Goal: Task Accomplishment & Management: Use online tool/utility

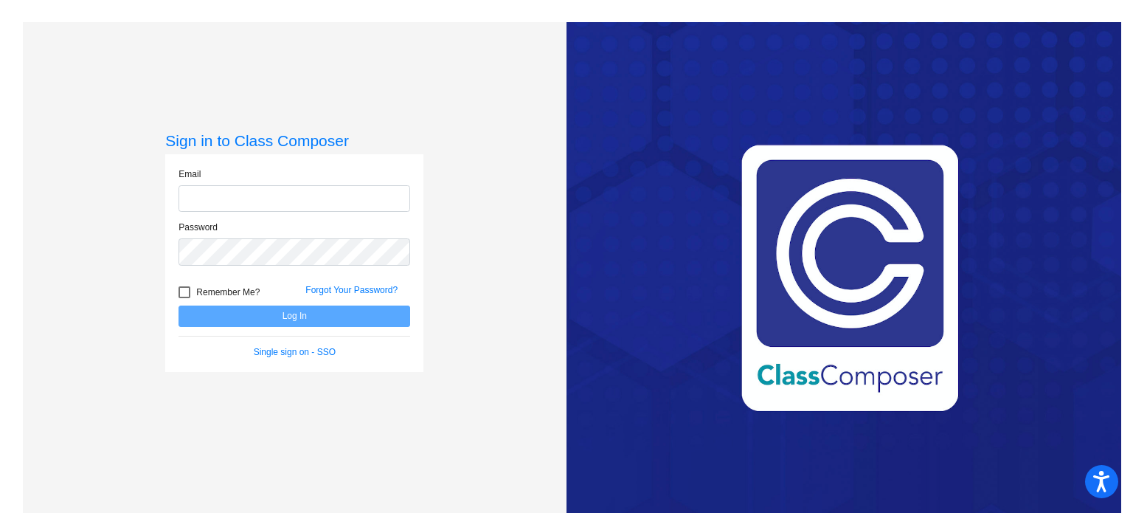
type input "[EMAIL_ADDRESS][DOMAIN_NAME]"
click at [353, 312] on button "Log In" at bounding box center [295, 315] width 232 height 21
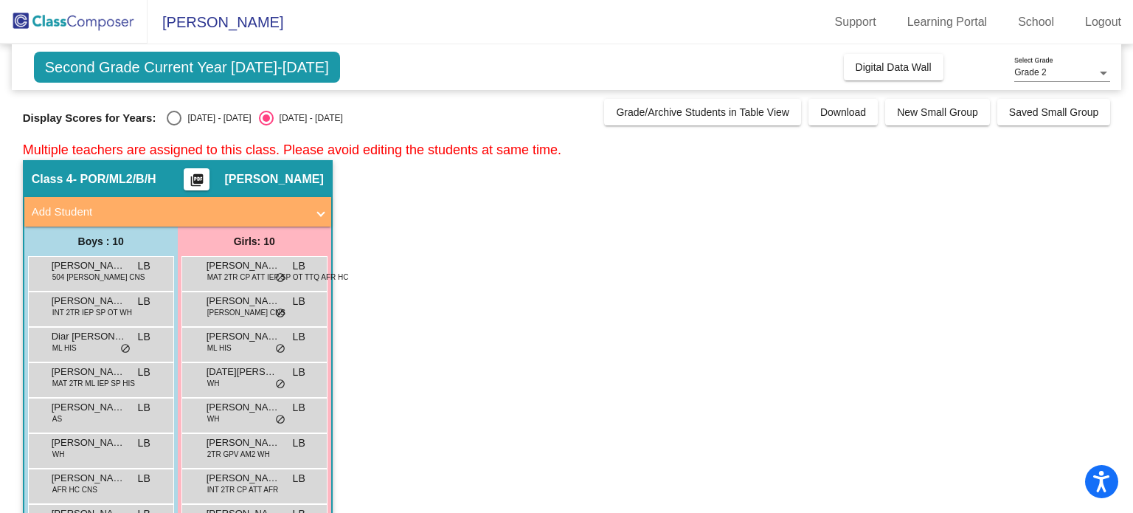
click at [174, 118] on div "Select an option" at bounding box center [174, 118] width 0 height 0
click at [173, 125] on input "[DATE] - [DATE]" at bounding box center [173, 125] width 1 height 1
radio input "true"
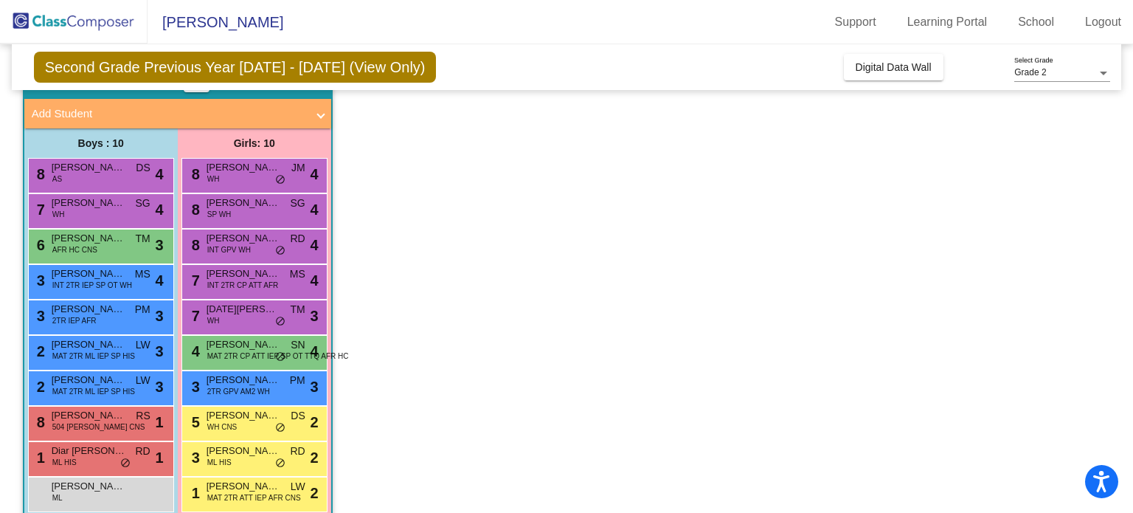
scroll to position [120, 0]
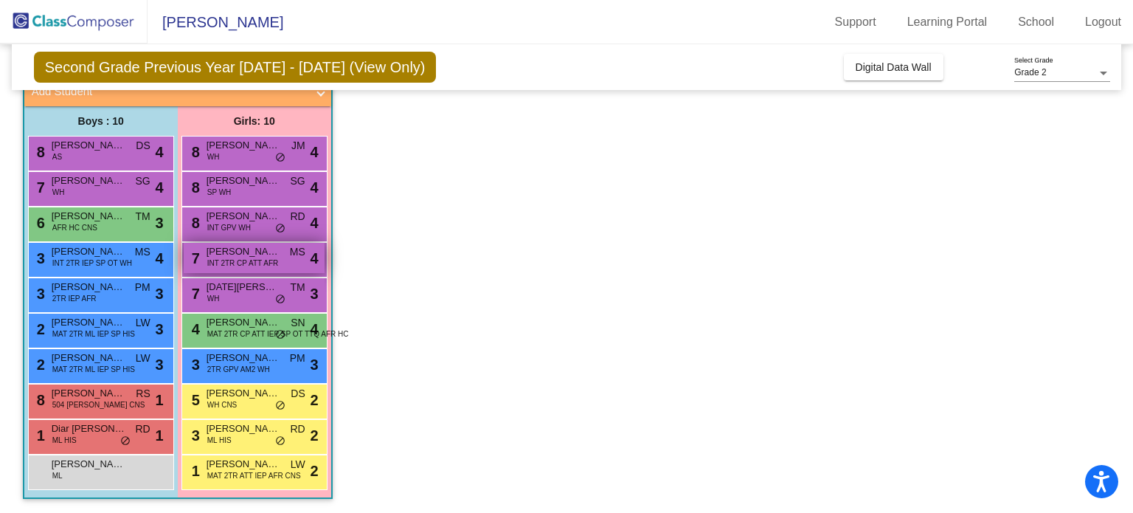
click at [267, 268] on div "7 Rai'[PERSON_NAME] INT 2TR CP ATT AFR MS lock do_not_disturb_alt 4" at bounding box center [254, 258] width 141 height 30
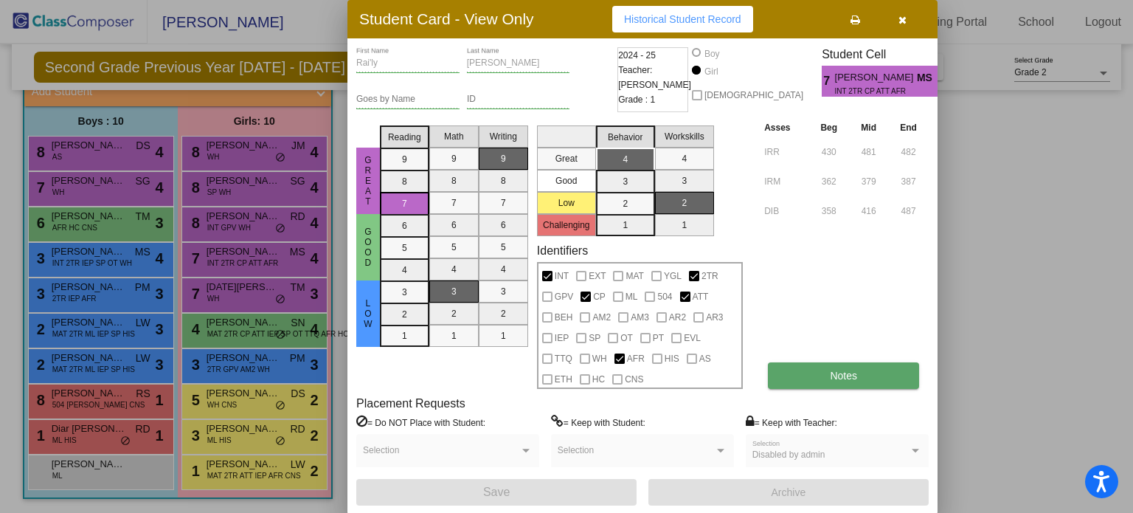
click at [843, 373] on span "Notes" at bounding box center [843, 376] width 27 height 12
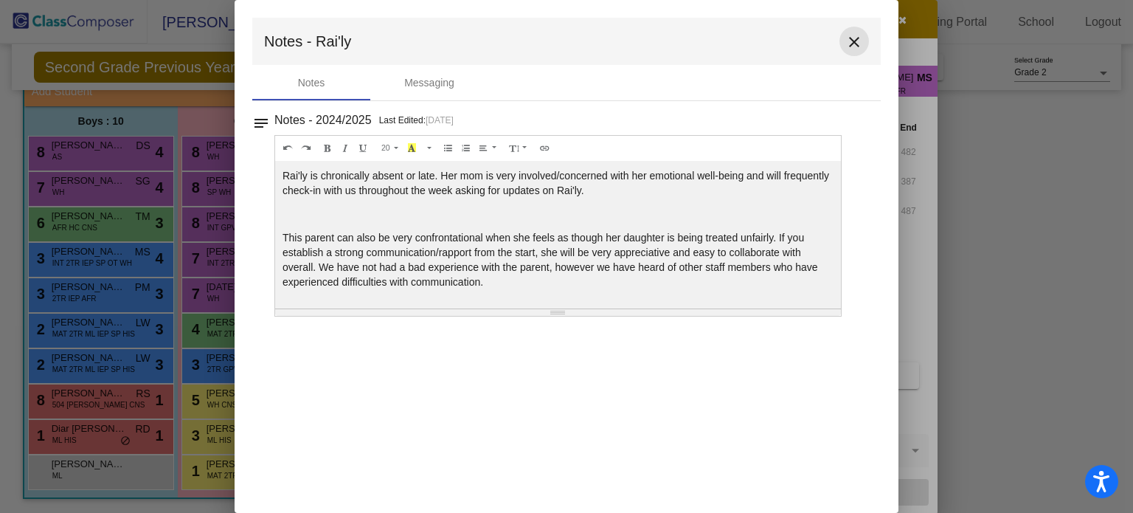
click at [853, 44] on mat-icon "close" at bounding box center [855, 42] width 18 height 18
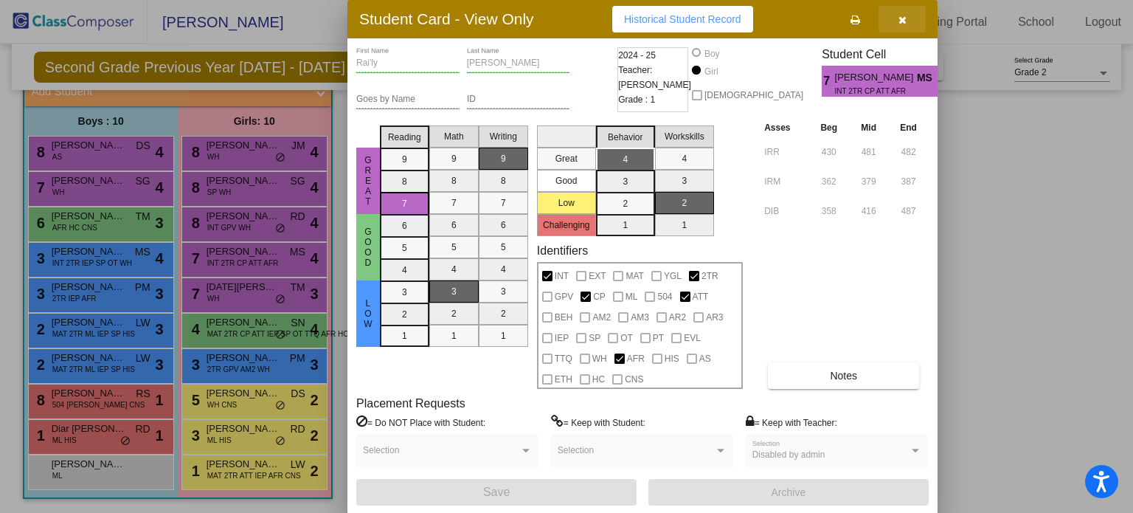
click at [902, 18] on icon "button" at bounding box center [903, 20] width 8 height 10
